Goal: Navigation & Orientation: Find specific page/section

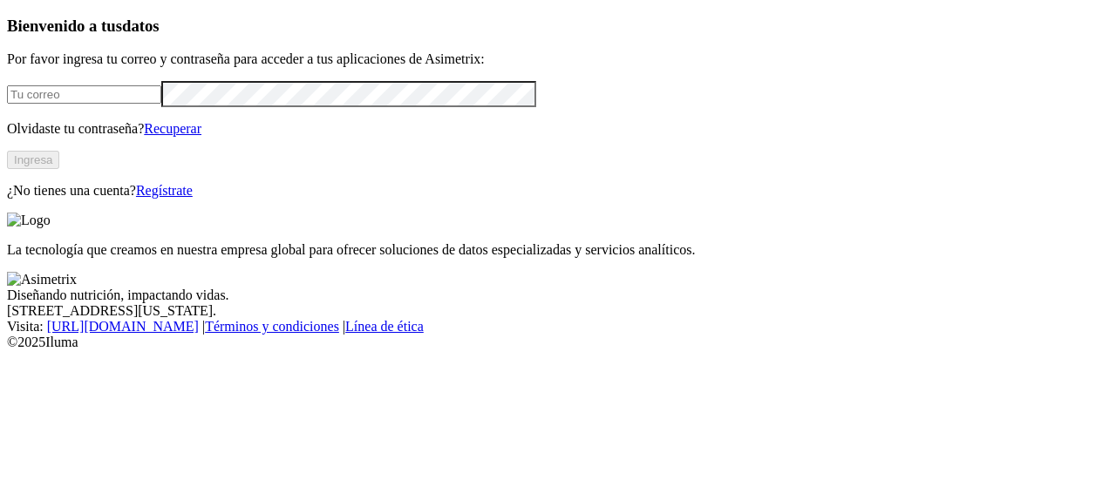
type input "[PERSON_NAME][EMAIL_ADDRESS][PERSON_NAME][DOMAIN_NAME]"
click at [59, 169] on button "Ingresa" at bounding box center [33, 160] width 52 height 18
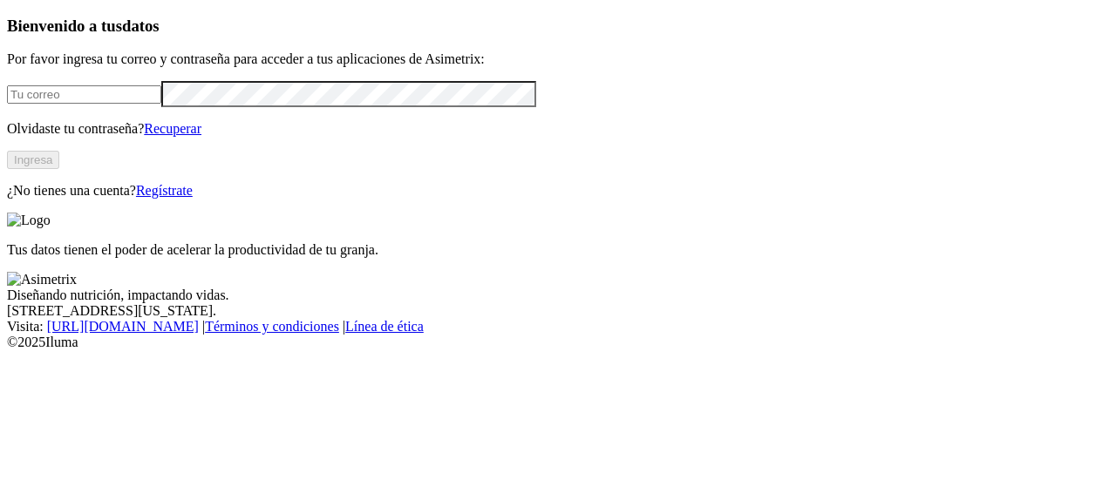
type input "[PERSON_NAME][EMAIL_ADDRESS][PERSON_NAME][DOMAIN_NAME]"
click at [59, 169] on button "Ingresa" at bounding box center [33, 160] width 52 height 18
